Goal: Task Accomplishment & Management: Use online tool/utility

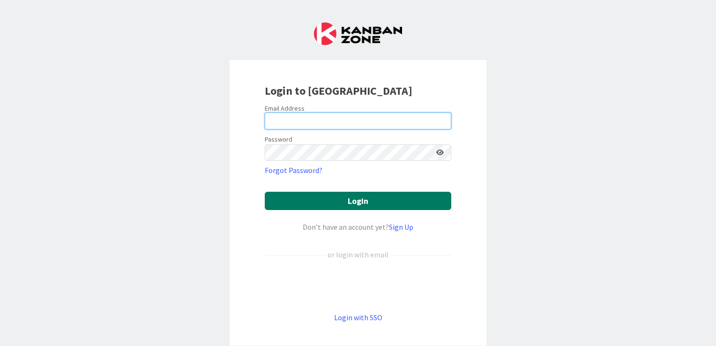
type input "[EMAIL_ADDRESS][DOMAIN_NAME]"
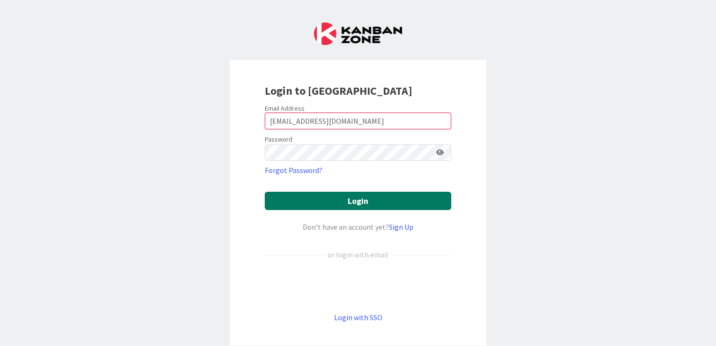
click at [358, 197] on button "Login" at bounding box center [358, 201] width 187 height 18
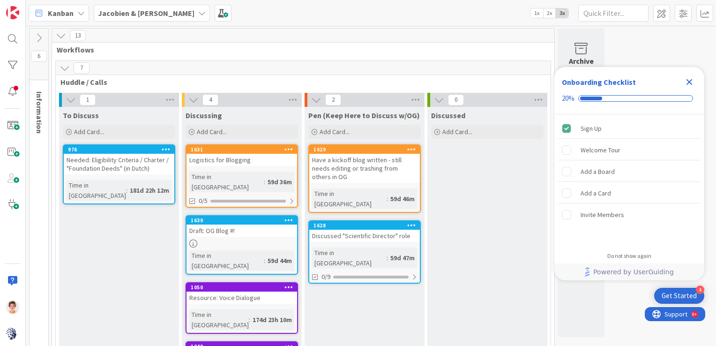
click at [690, 79] on icon "Close Checklist" at bounding box center [689, 81] width 11 height 11
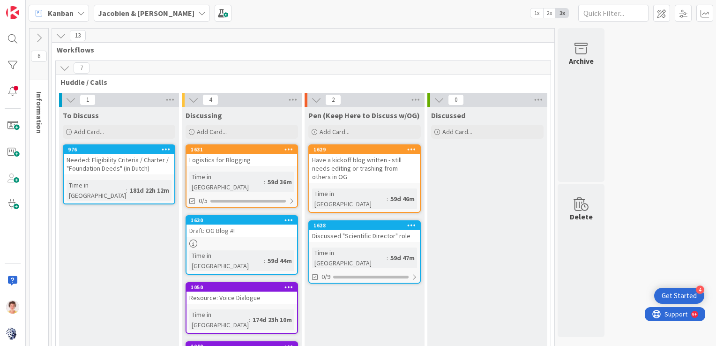
click at [198, 12] on icon at bounding box center [201, 12] width 7 height 7
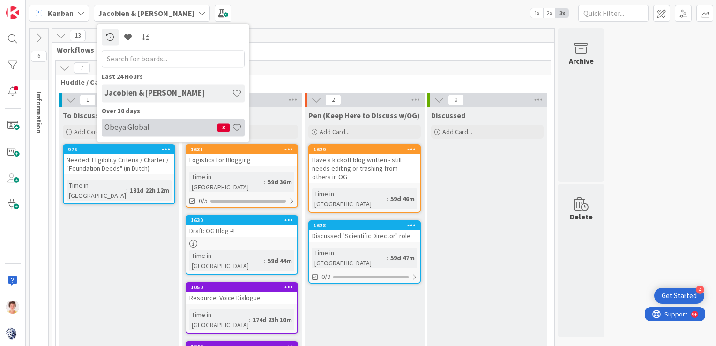
click at [120, 129] on h4 "Obeya Global" at bounding box center [161, 127] width 113 height 9
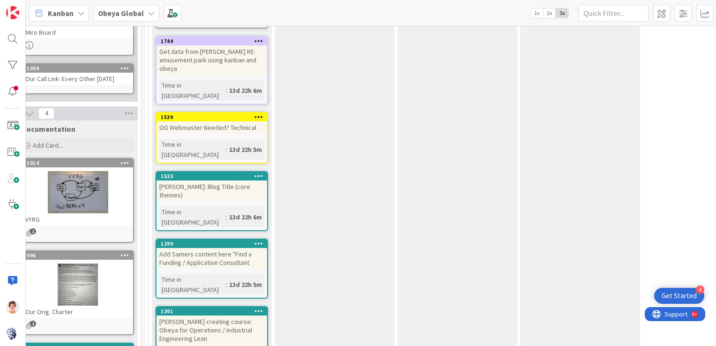
scroll to position [0, 15]
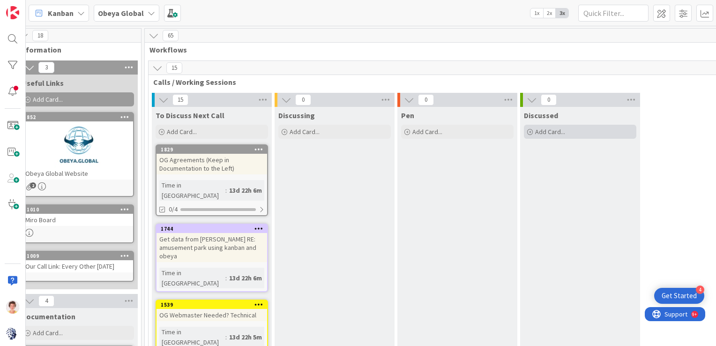
click at [547, 130] on span "Add Card..." at bounding box center [550, 131] width 30 height 8
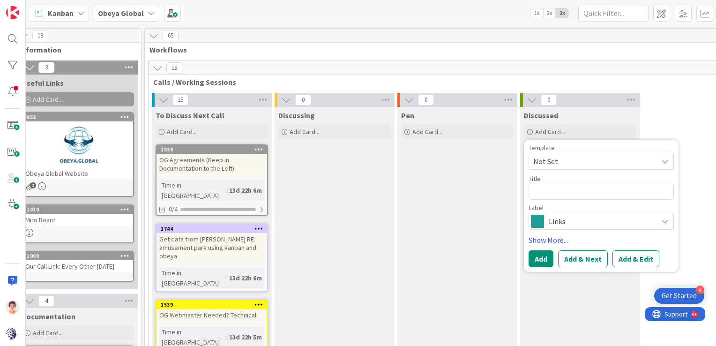
click at [551, 162] on span "Not Set" at bounding box center [591, 161] width 117 height 12
click at [549, 160] on span "Not Set" at bounding box center [591, 161] width 117 height 12
click at [550, 194] on textarea at bounding box center [601, 191] width 145 height 17
type textarea "x"
type textarea "O"
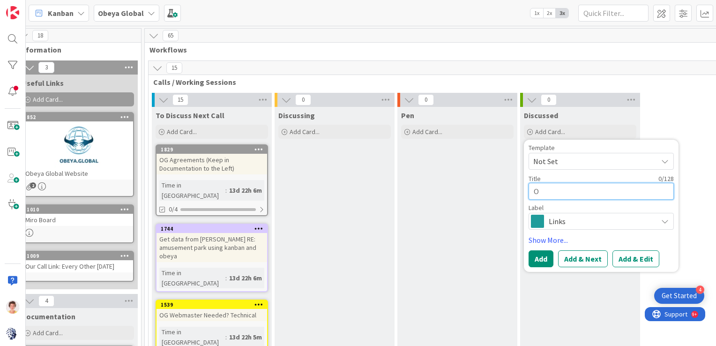
type textarea "x"
type textarea "On"
type textarea "x"
type textarea "Oni"
type textarea "x"
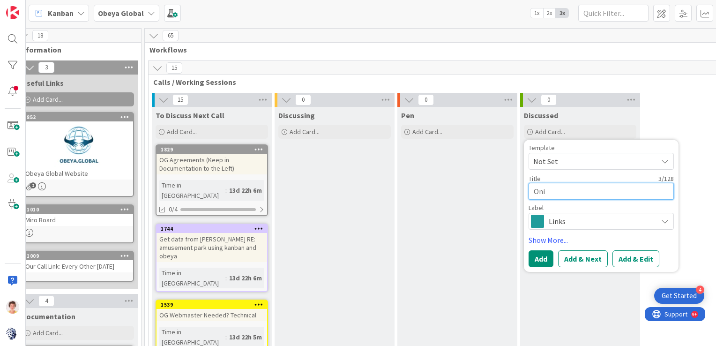
type textarea "Onin"
type textarea "x"
type textarea "Oni"
type textarea "x"
type textarea "On"
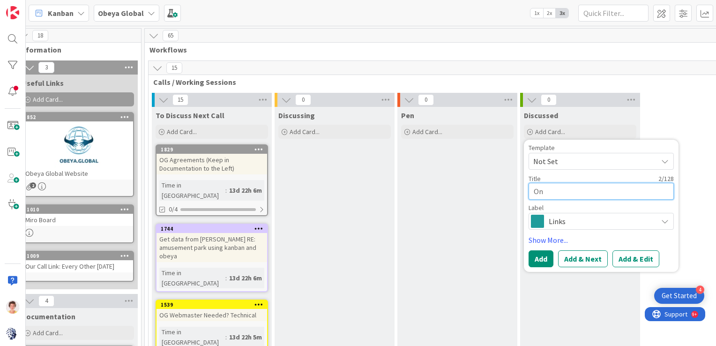
type textarea "x"
type textarea "Onl"
type textarea "x"
type textarea "Onli"
type textarea "x"
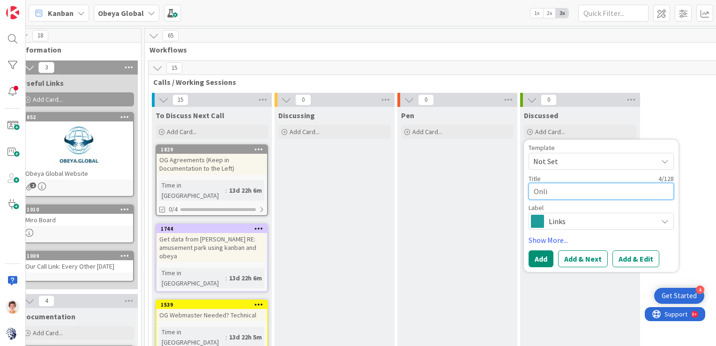
type textarea "Onlin"
type textarea "x"
type textarea "Online"
type textarea "x"
type textarea "Online"
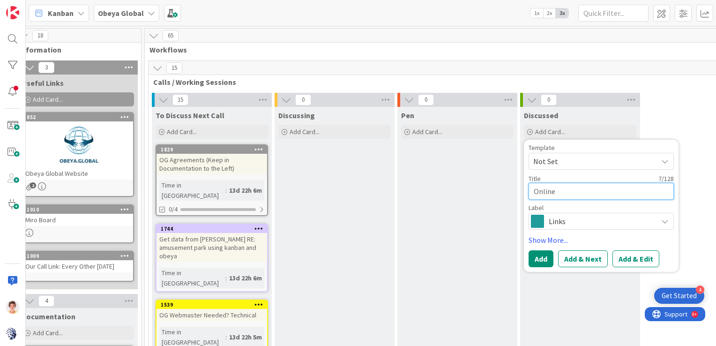
type textarea "x"
type textarea "Online s"
type textarea "x"
type textarea "Online se"
type textarea "x"
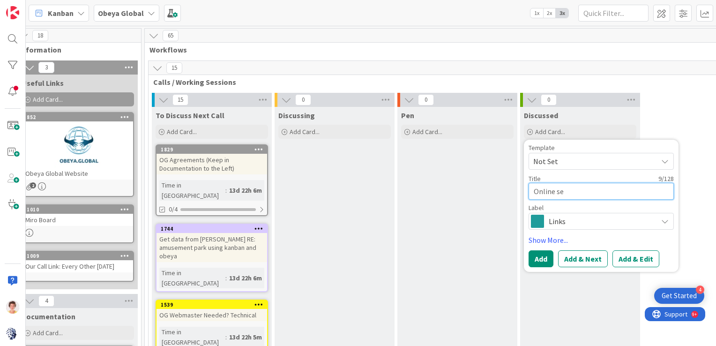
type textarea "Online ses"
type textarea "x"
type textarea "Online sessi"
type textarea "x"
type textarea "Online session"
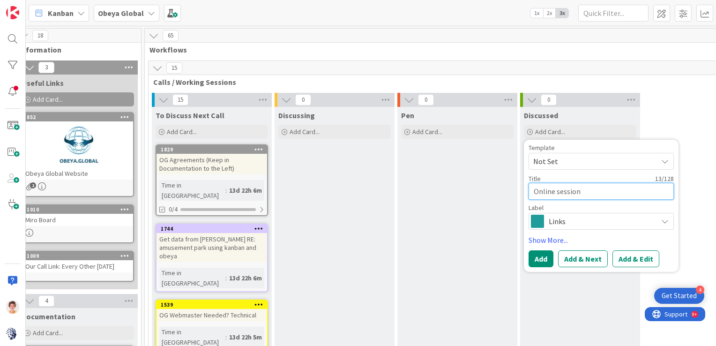
type textarea "x"
type textarea "Online session"
type textarea "x"
type textarea "Online session P"
type textarea "x"
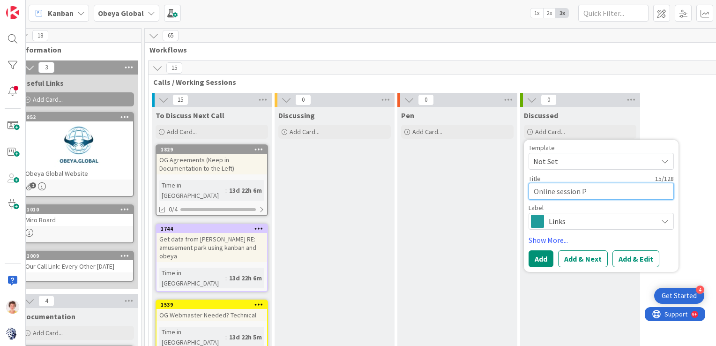
type textarea "Online session Pr"
type textarea "x"
type textarea "Online session Pro"
type textarea "x"
type textarea "Online session Prof"
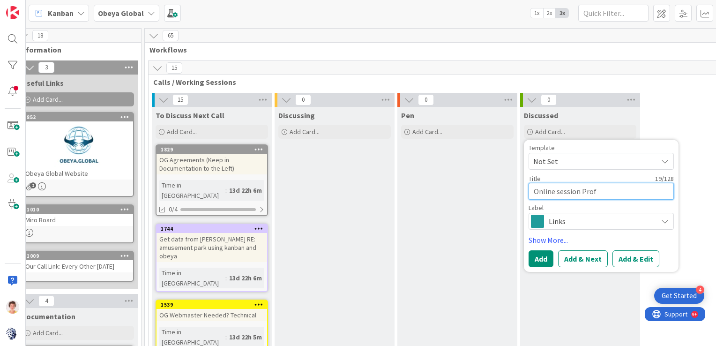
type textarea "x"
type textarea "Online session Prof"
type textarea "x"
type textarea "Online session Prof K"
type textarea "x"
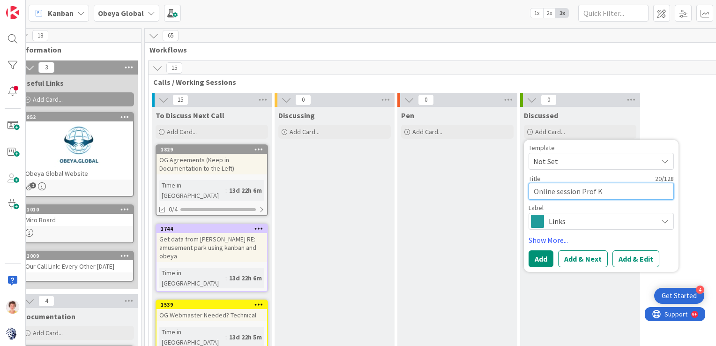
type textarea "Online session [PERSON_NAME]"
type textarea "x"
type textarea "Online session Prof [PERSON_NAME]"
type textarea "x"
type textarea "Online session Prof [PERSON_NAME]"
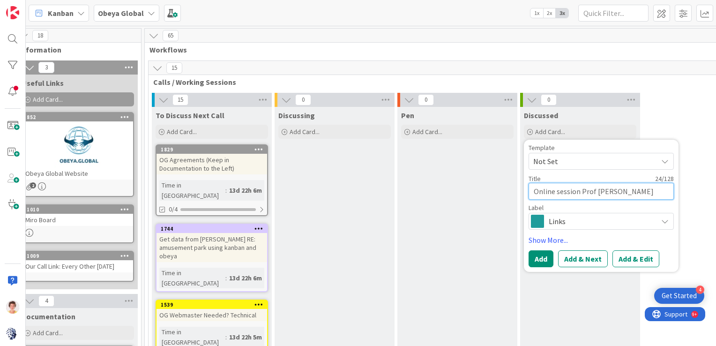
type textarea "x"
type textarea "Online session Prof [PERSON_NAME]"
type textarea "x"
type textarea "Online session Prof [PERSON_NAME]"
type textarea "x"
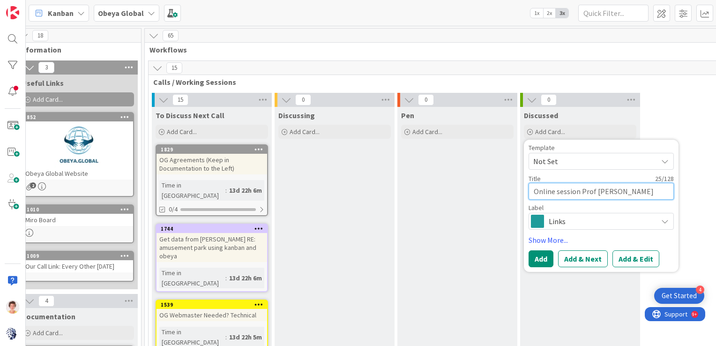
type textarea "Online session Prof [PERSON_NAME]"
type textarea "x"
type textarea "Online session Prof [PERSON_NAME]"
type textarea "x"
type textarea "Online session Prof [PERSON_NAME]"
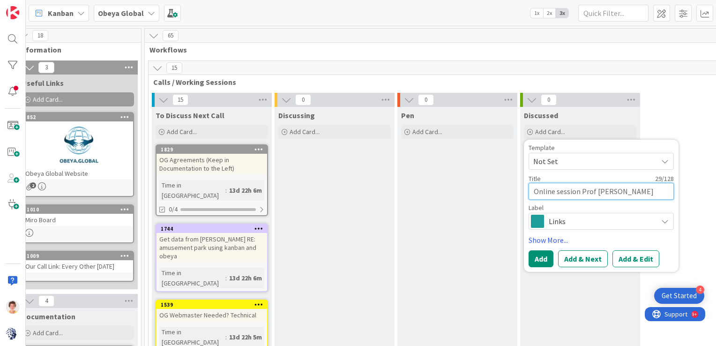
type textarea "x"
type textarea "Online session Prof [PERSON_NAME]"
type textarea "x"
type textarea "Online session Prof [PERSON_NAME]"
type textarea "x"
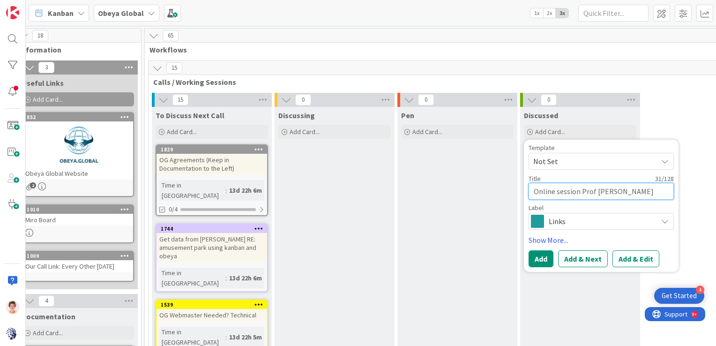
type textarea "Online session Prof [PERSON_NAME]"
type textarea "x"
type textarea "Online session Prof [PERSON_NAME]"
click at [580, 222] on span "Links" at bounding box center [601, 221] width 104 height 13
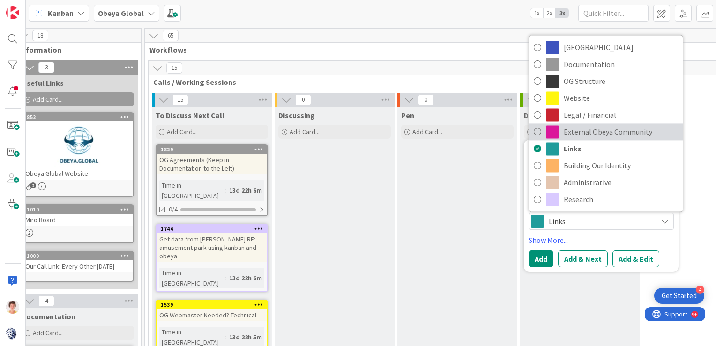
click at [577, 130] on span "External Obeya Community" at bounding box center [621, 132] width 114 height 14
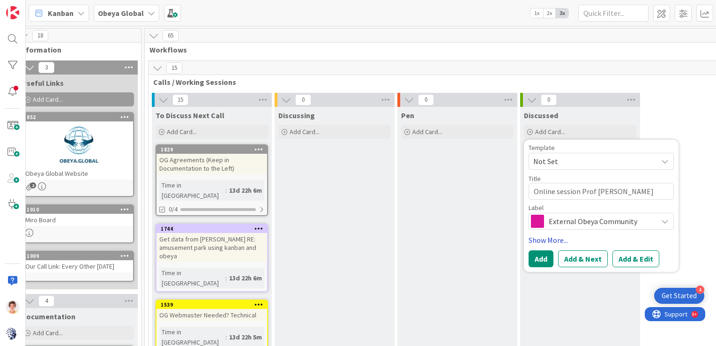
click at [553, 240] on link "Show More..." at bounding box center [601, 239] width 145 height 11
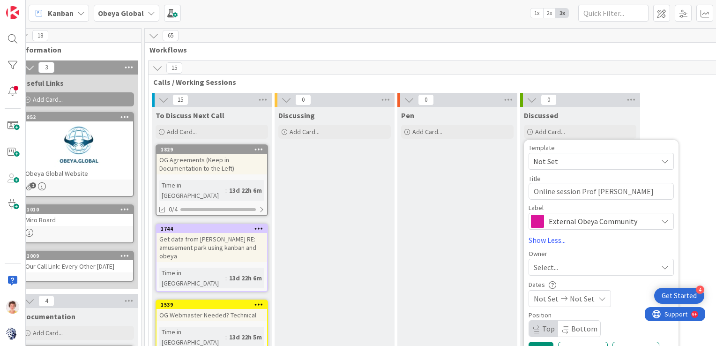
click at [564, 267] on div "Select..." at bounding box center [596, 267] width 124 height 11
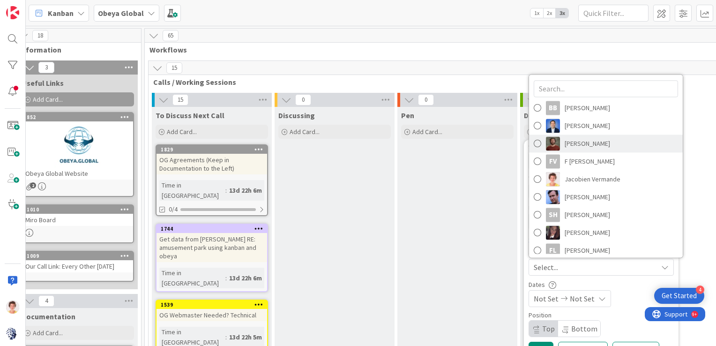
click at [536, 142] on span at bounding box center [537, 143] width 7 height 14
type textarea "x"
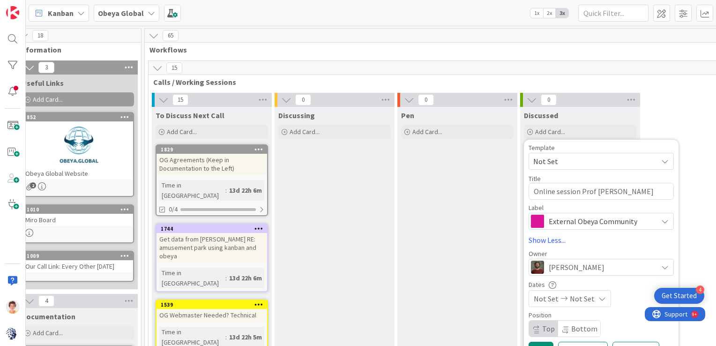
scroll to position [94, 15]
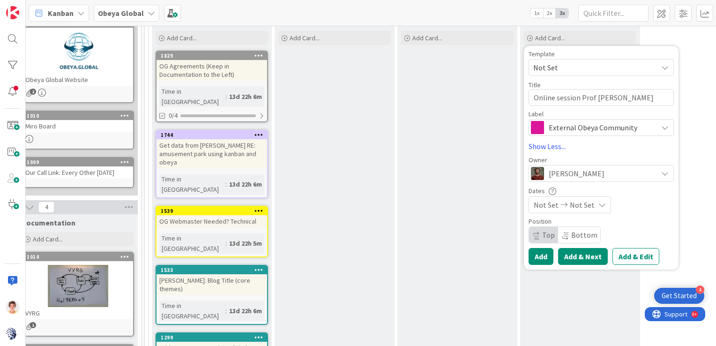
click at [572, 254] on button "Add & Next" at bounding box center [583, 256] width 50 height 17
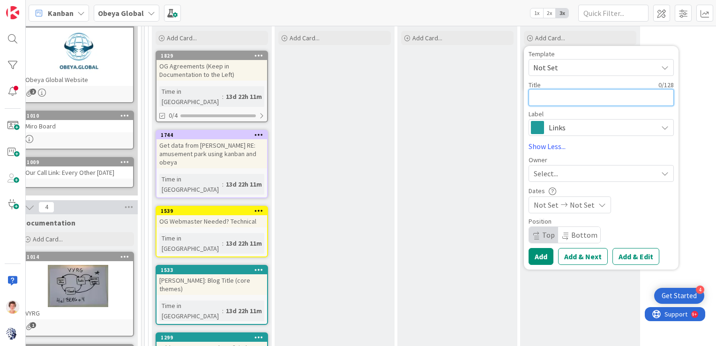
click at [550, 95] on textarea at bounding box center [601, 97] width 145 height 17
type textarea "x"
type textarea "O"
type textarea "x"
type textarea "On"
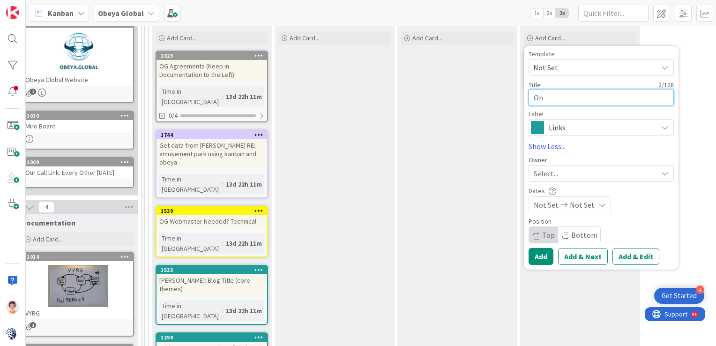
type textarea "x"
type textarea "Onli"
type textarea "x"
type textarea "Online"
type textarea "x"
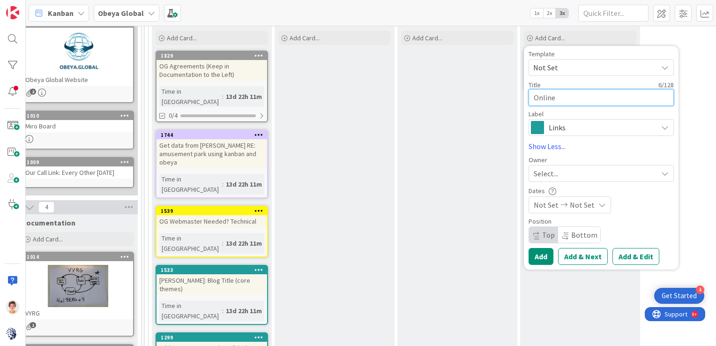
type textarea "Online"
type textarea "x"
type textarea "Online s"
type textarea "x"
type textarea "Online se"
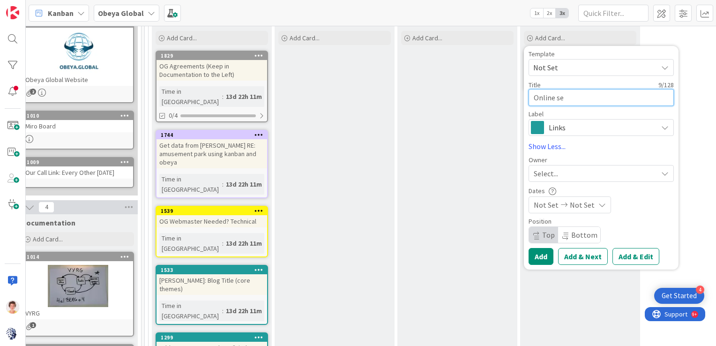
type textarea "x"
type textarea "Online ses"
type textarea "x"
type textarea "Online sess"
type textarea "x"
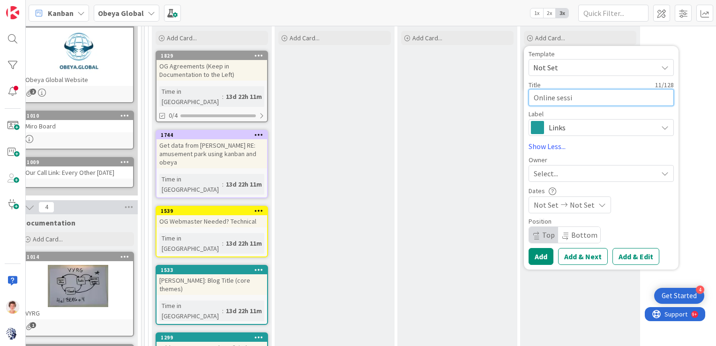
type textarea "Online sessio"
type textarea "x"
type textarea "Online session"
type textarea "x"
type textarea "Online session"
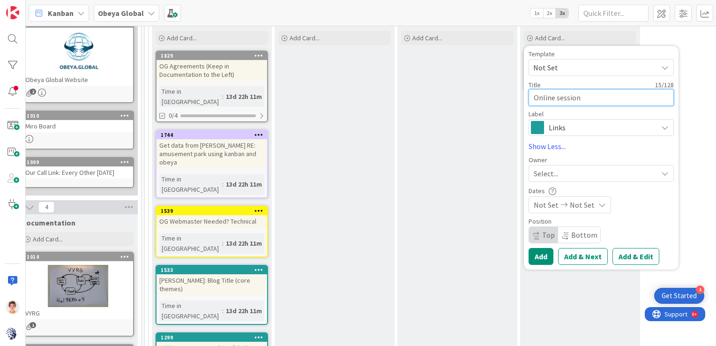
type textarea "x"
type textarea "Online session P"
type textarea "x"
type textarea "Online session Pr"
type textarea "x"
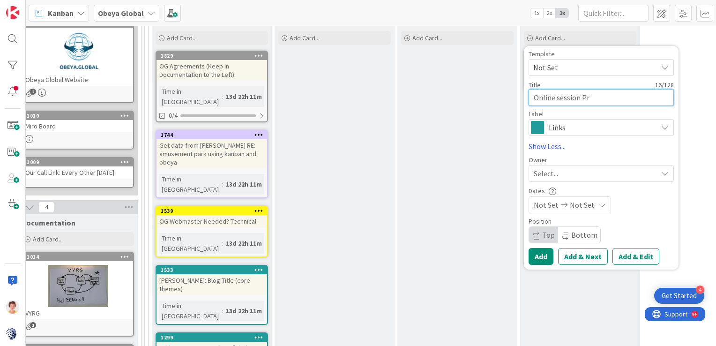
type textarea "Online session Pro"
type textarea "x"
type textarea "Online session Prof"
type textarea "x"
type textarea "Online session Prof"
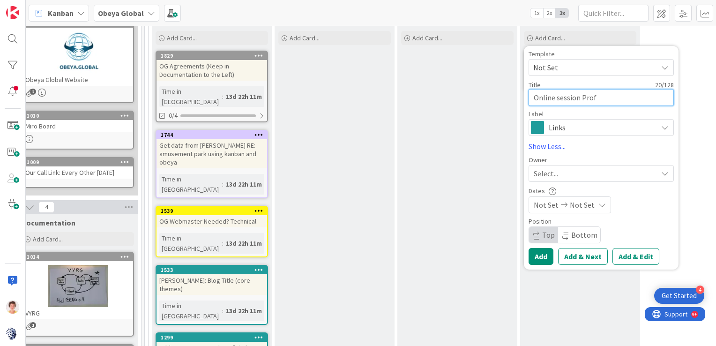
type textarea "x"
type textarea "Online session Prof K"
type textarea "x"
type textarea "Online session [PERSON_NAME]"
type textarea "x"
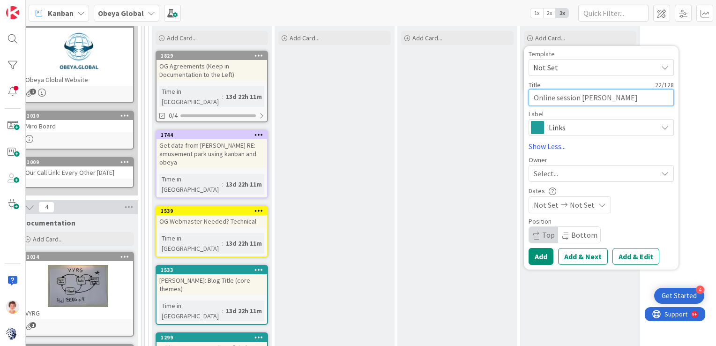
type textarea "Online session Prof [PERSON_NAME]"
type textarea "x"
type textarea "Online session Prof [PERSON_NAME]"
type textarea "x"
type textarea "Online session Prof [PERSON_NAME]"
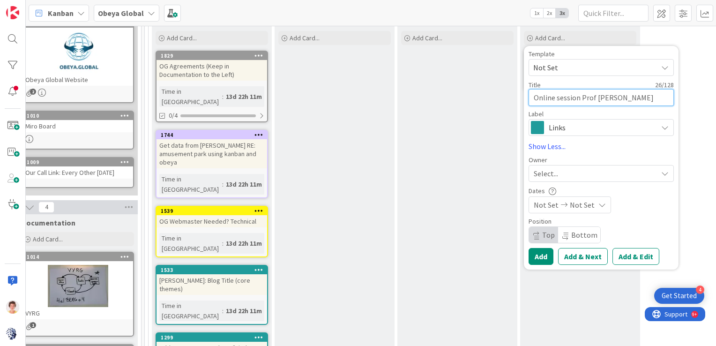
type textarea "x"
type textarea "Online session Prof [PERSON_NAME]"
type textarea "x"
type textarea "Online session Prof [PERSON_NAME]"
type textarea "x"
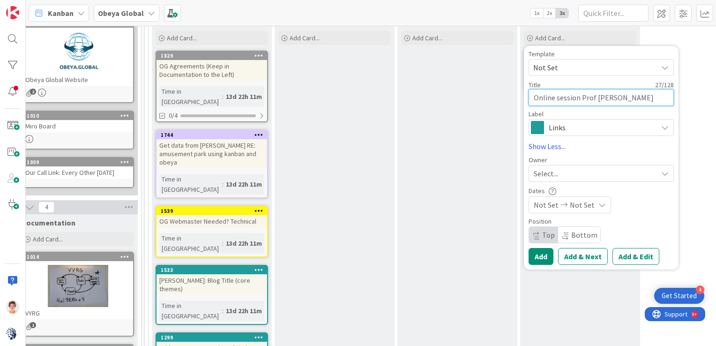
type textarea "Online session Prof [PERSON_NAME]"
type textarea "x"
type textarea "Online session Prof [PERSON_NAME]"
type textarea "x"
type textarea "Online session Prof [PERSON_NAME]"
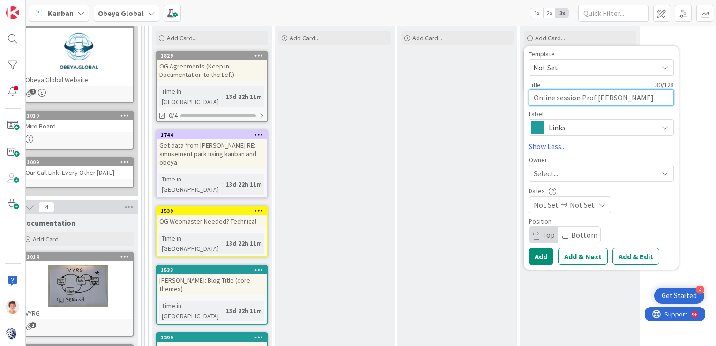
type textarea "x"
type textarea "Online session Prof [PERSON_NAME]"
type textarea "x"
type textarea "Online session Prof [PERSON_NAME]"
type textarea "x"
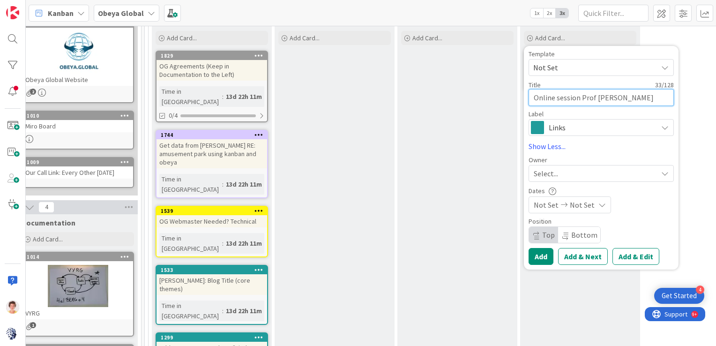
type textarea "Online session Prof [PERSON_NAME]"
click at [575, 171] on div "Select..." at bounding box center [596, 173] width 124 height 11
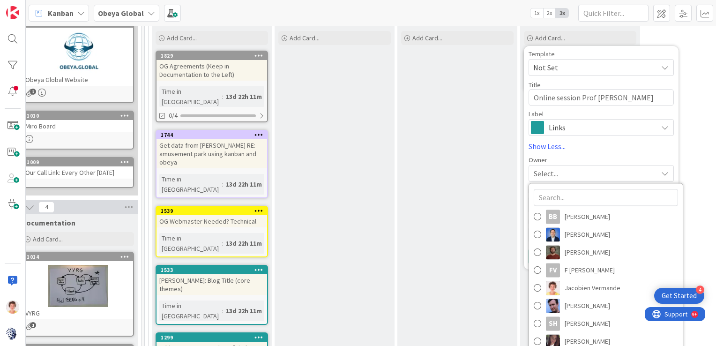
click at [577, 125] on span "Links" at bounding box center [601, 127] width 104 height 13
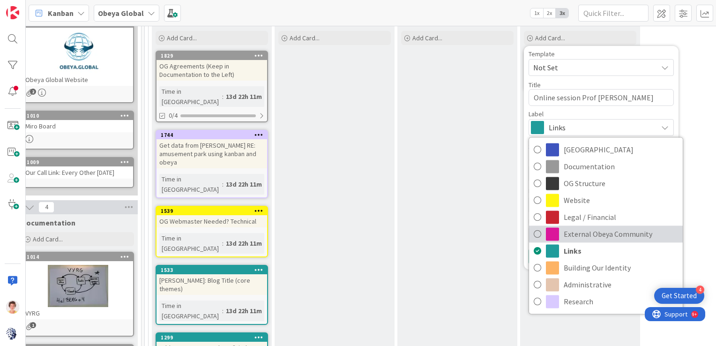
click at [537, 233] on icon at bounding box center [537, 234] width 7 height 14
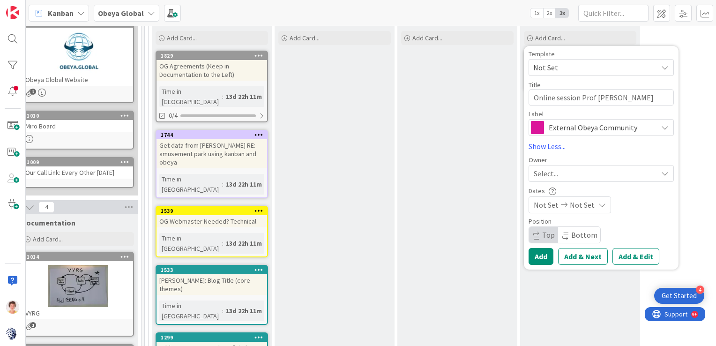
click at [566, 170] on div "Select..." at bounding box center [596, 173] width 124 height 11
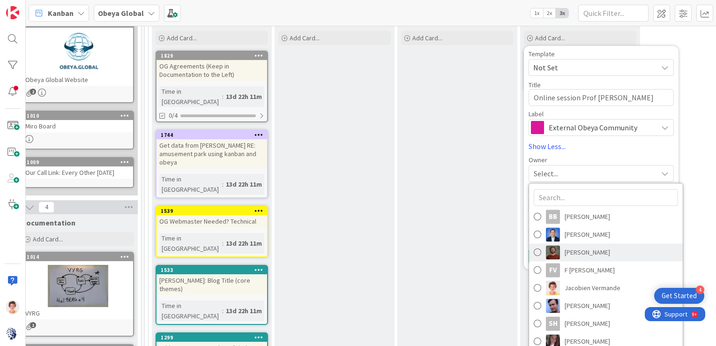
click at [538, 254] on span at bounding box center [537, 252] width 7 height 14
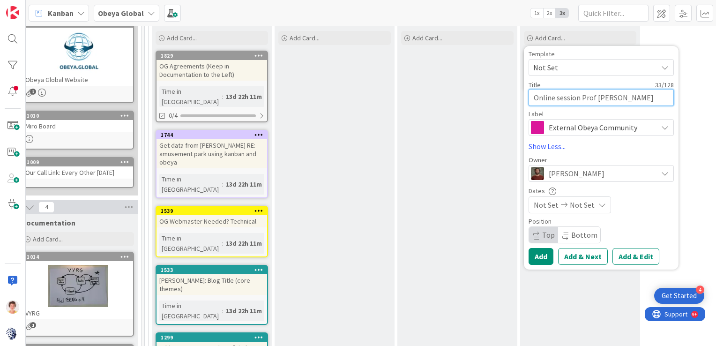
click at [536, 96] on textarea "Online session Prof [PERSON_NAME]" at bounding box center [601, 97] width 145 height 17
type textarea "x"
type textarea "1Online session Prof [PERSON_NAME]"
type textarea "x"
type textarea "13Online session Prof [PERSON_NAME]"
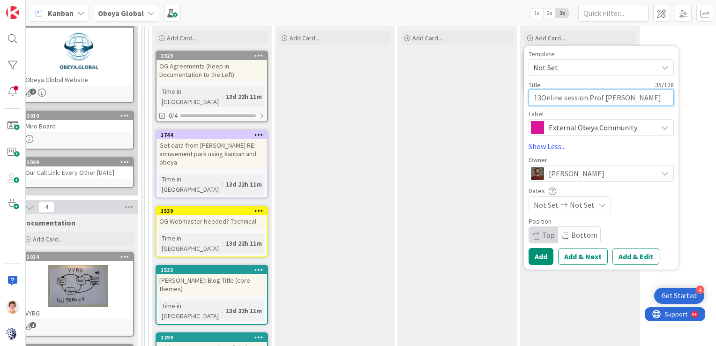
type textarea "x"
type textarea "13-Online session Prof [PERSON_NAME]"
type textarea "x"
type textarea "13-OOnline session Prof [PERSON_NAME]"
type textarea "x"
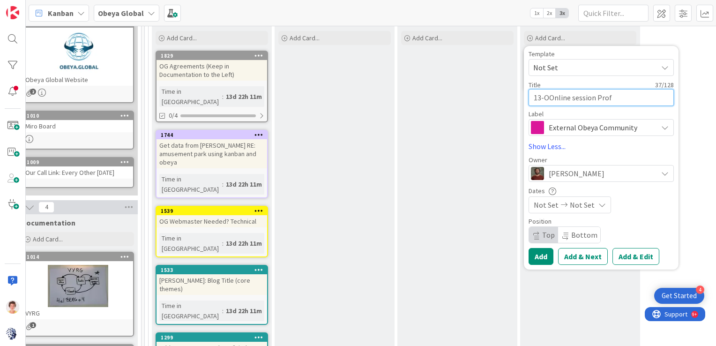
type textarea "13-OcOnline session Prof [PERSON_NAME]"
type textarea "x"
type textarea "13-OctOnline session Prof [PERSON_NAME]"
type textarea "x"
type textarea "13-Oct:Online session Prof [PERSON_NAME]"
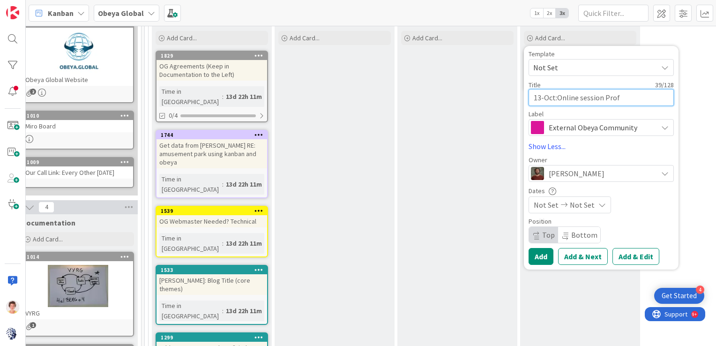
type textarea "x"
type textarea "13-Oct: Online session Prof [PERSON_NAME]"
click at [541, 255] on button "Add" at bounding box center [541, 256] width 25 height 17
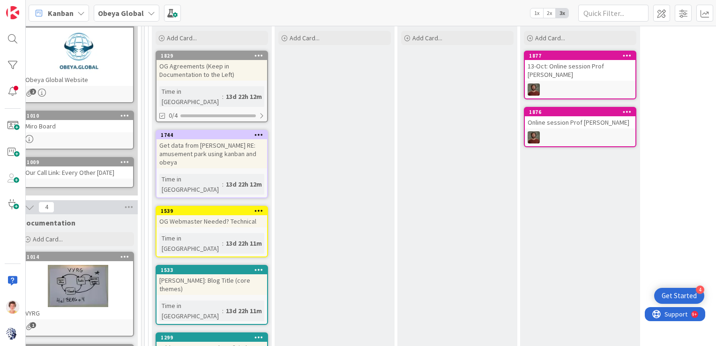
click at [628, 112] on icon at bounding box center [627, 111] width 9 height 7
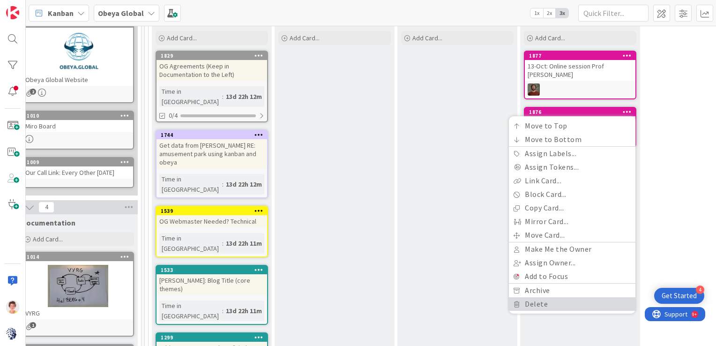
click at [540, 302] on link "Delete" at bounding box center [572, 304] width 127 height 14
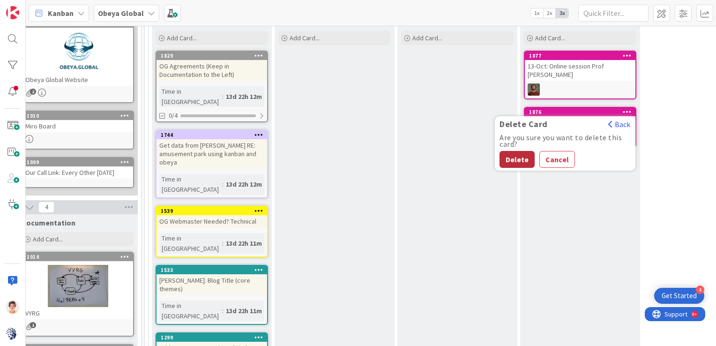
click at [511, 156] on button "Delete" at bounding box center [517, 159] width 35 height 17
